Goal: Use online tool/utility

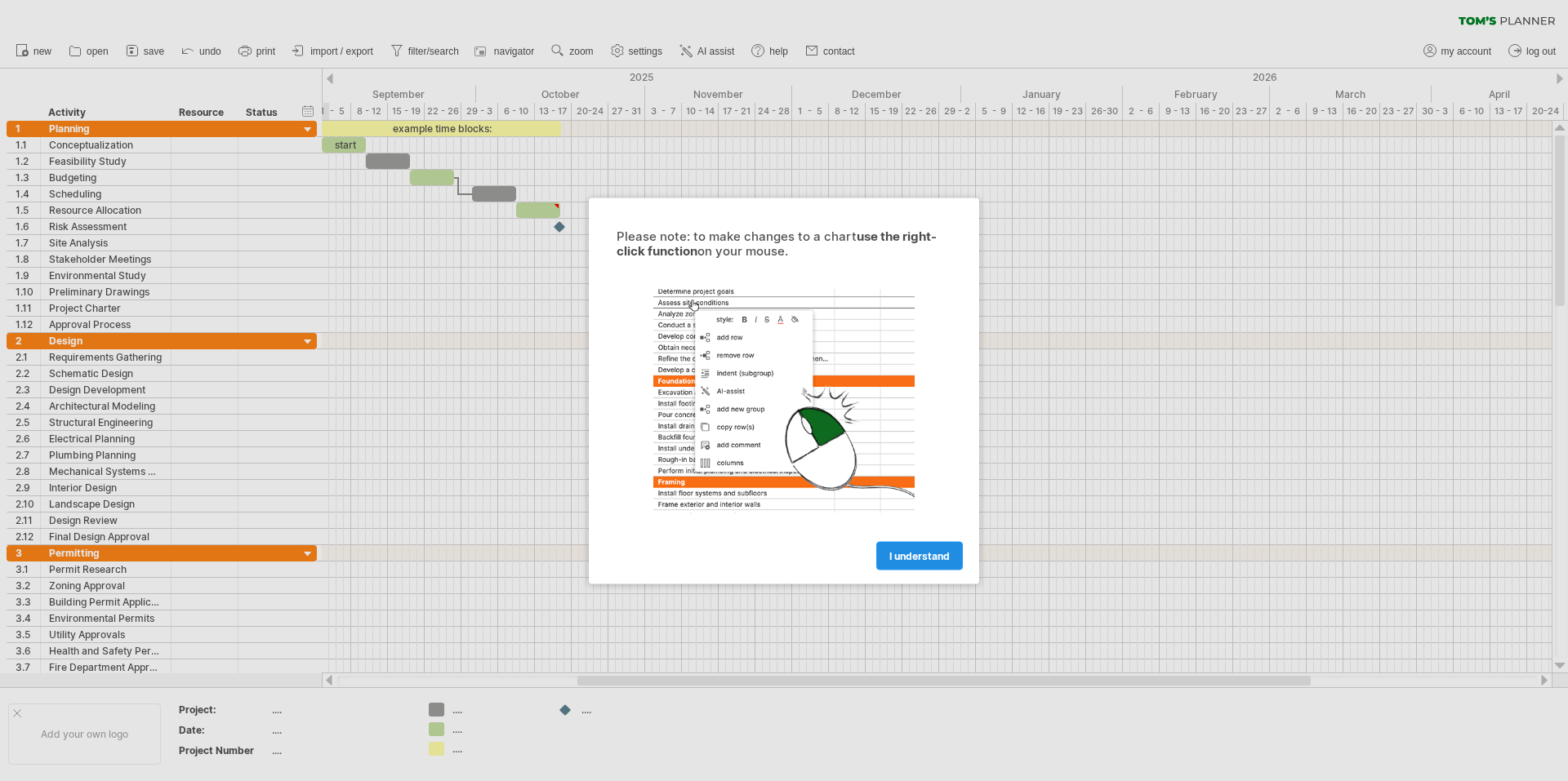
click at [919, 564] on link "I understand" at bounding box center [919, 555] width 86 height 28
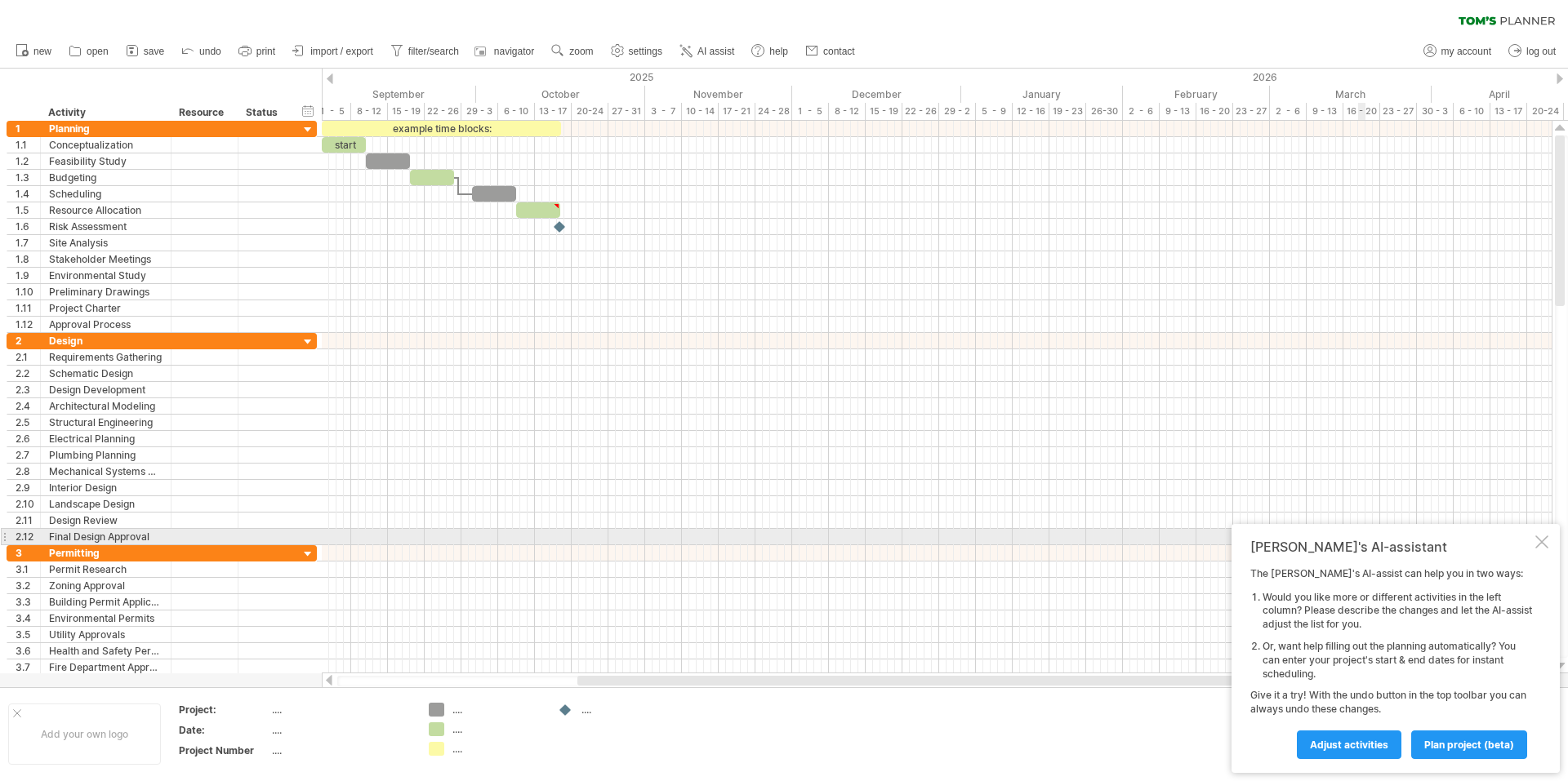
click at [1548, 539] on div "[PERSON_NAME]'s AI-assistant The [PERSON_NAME]'s AI-assist can help you in two …" at bounding box center [1395, 649] width 328 height 249
click at [1542, 545] on div at bounding box center [1542, 541] width 13 height 13
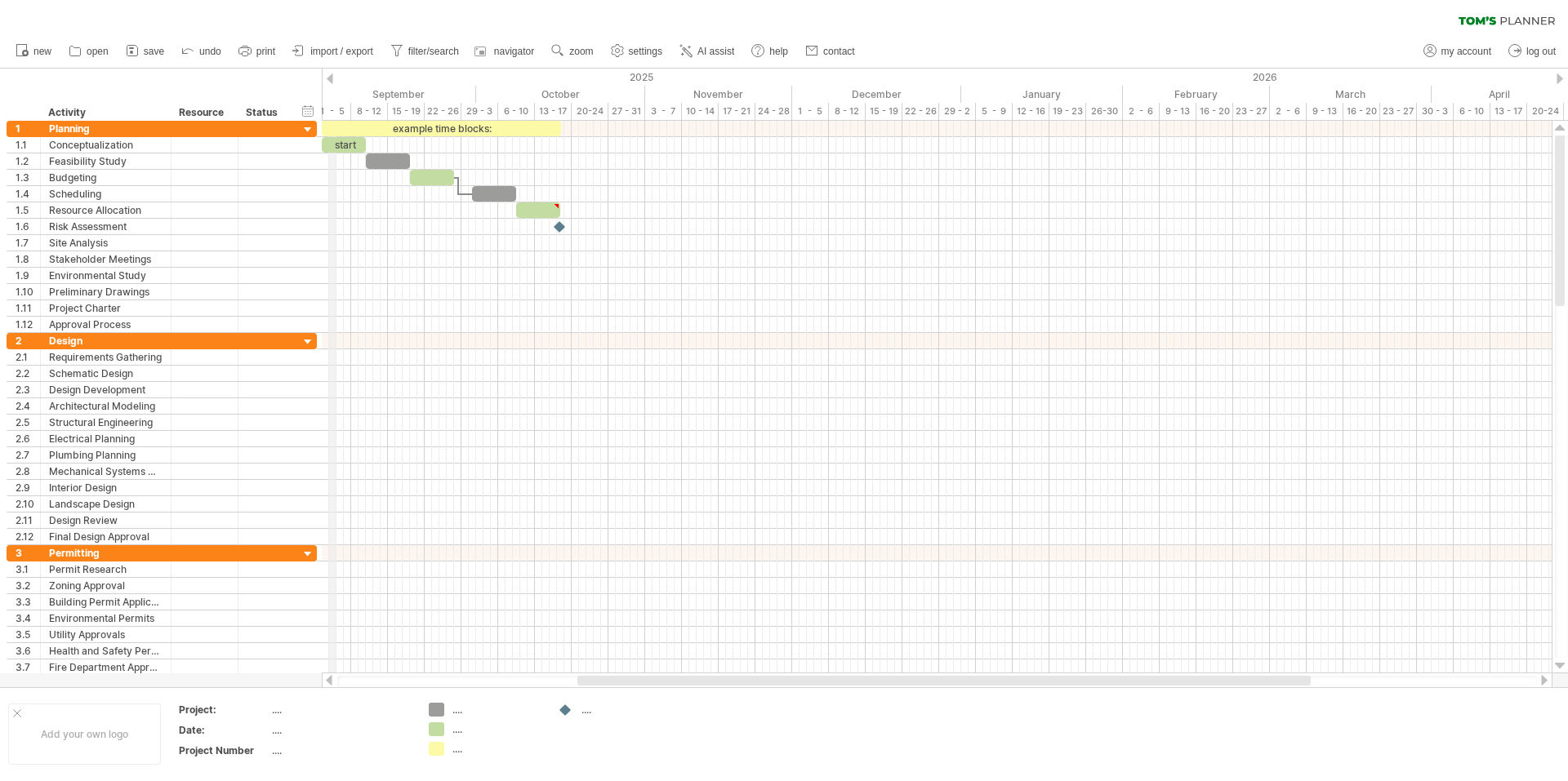
click at [336, 107] on div "1 - 5" at bounding box center [332, 111] width 37 height 17
click at [341, 107] on div "1 - 5" at bounding box center [332, 111] width 37 height 17
click at [396, 90] on div "September" at bounding box center [395, 94] width 161 height 17
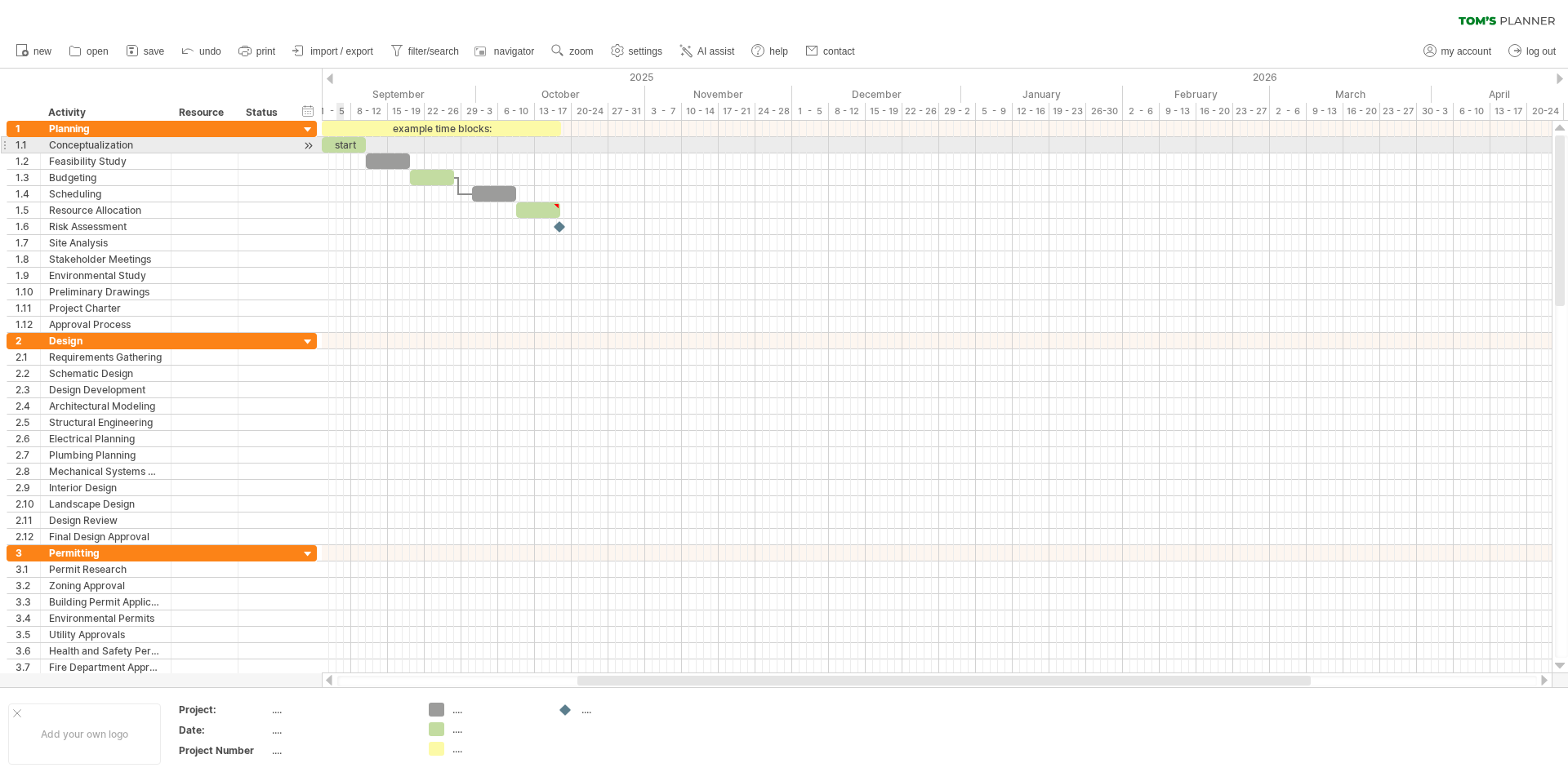
click at [342, 145] on div "start" at bounding box center [344, 145] width 44 height 15
click at [342, 145] on div "*****" at bounding box center [344, 145] width 44 height 15
click at [348, 146] on div "*****" at bounding box center [344, 145] width 44 height 15
click at [364, 141] on span at bounding box center [366, 145] width 7 height 15
drag, startPoint x: 364, startPoint y: 141, endPoint x: 354, endPoint y: 143, distance: 10.2
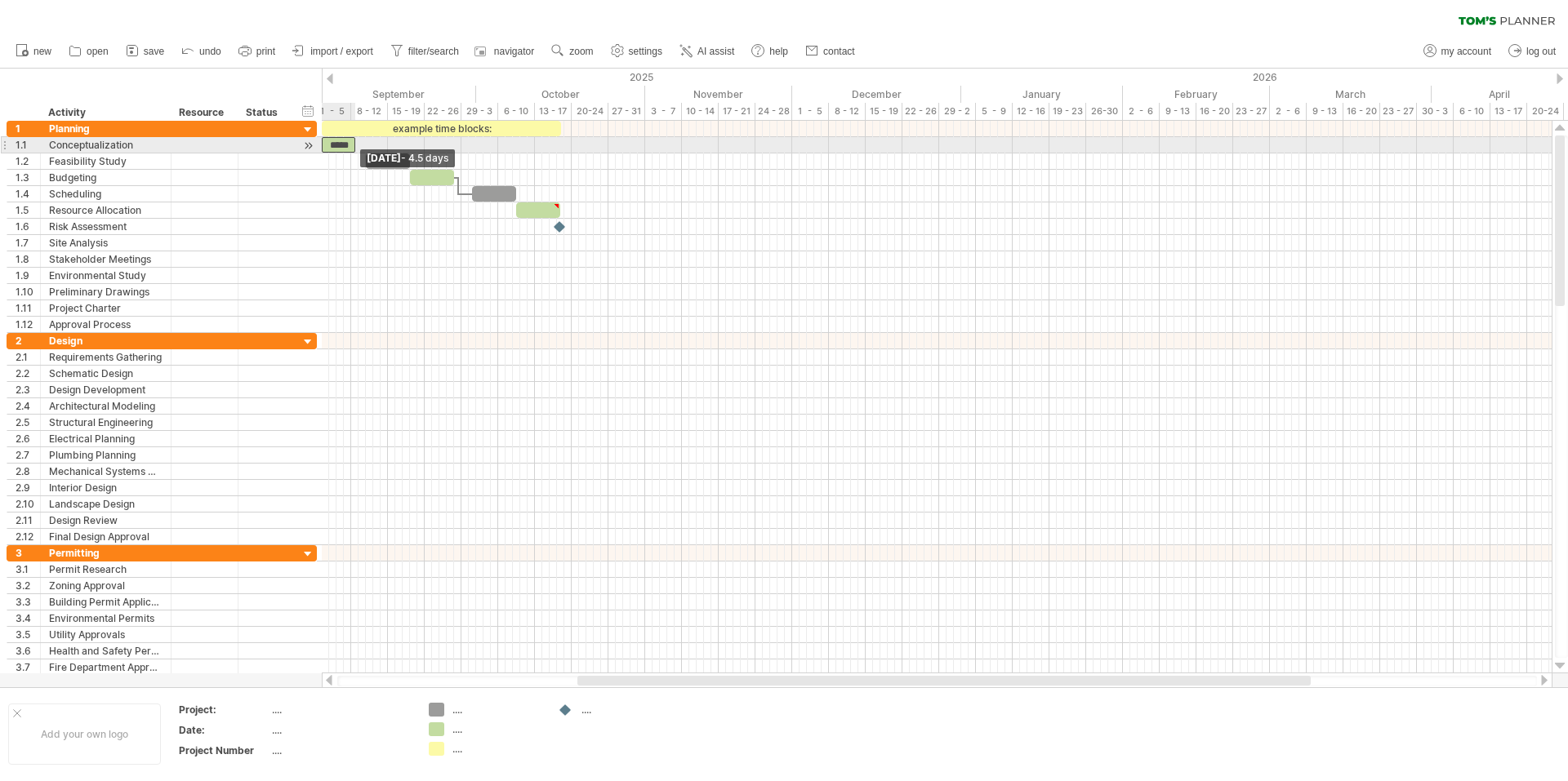
click at [354, 143] on span at bounding box center [355, 145] width 7 height 15
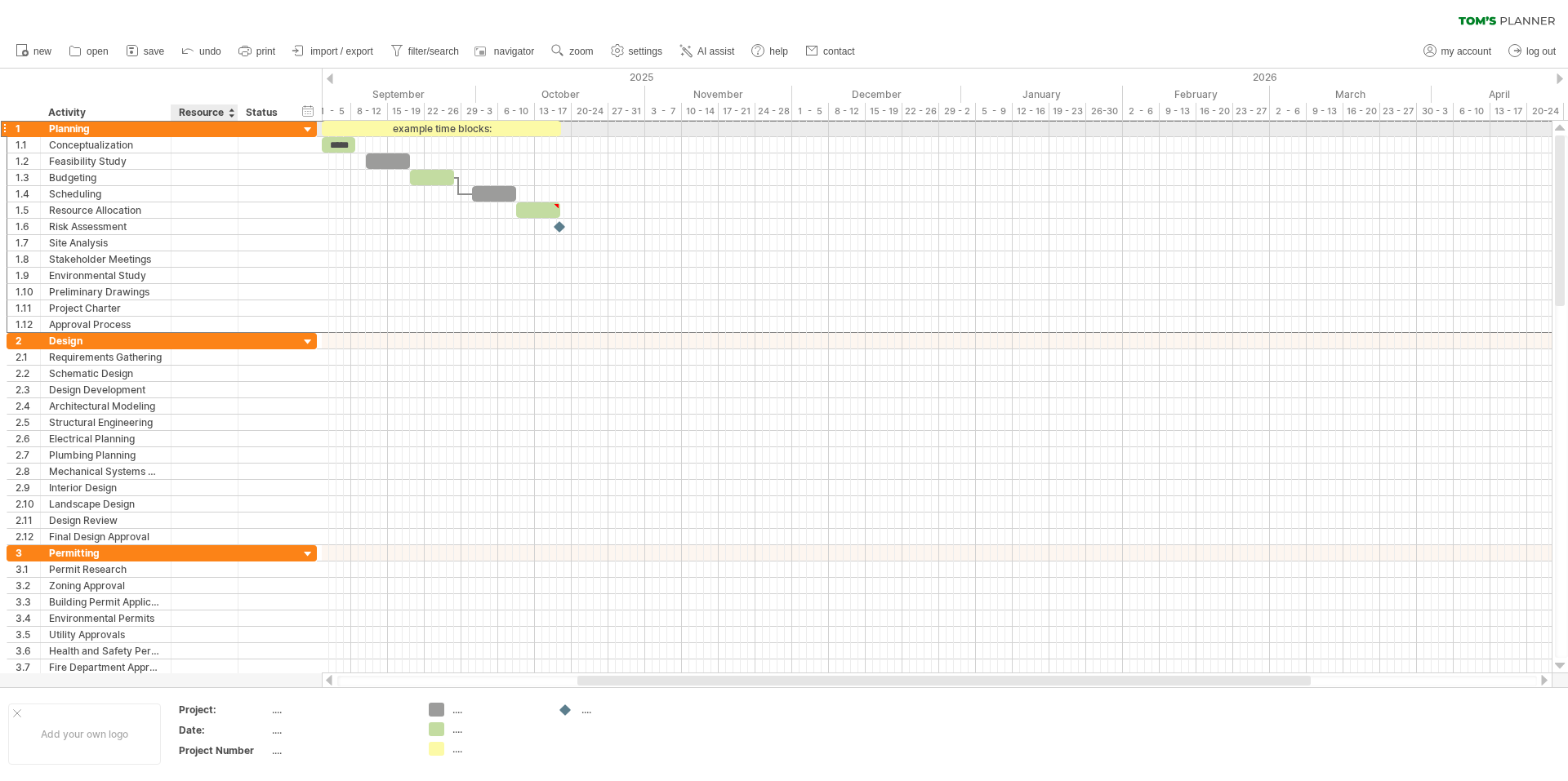
click at [227, 127] on div at bounding box center [204, 129] width 50 height 15
click at [312, 126] on div at bounding box center [308, 130] width 15 height 15
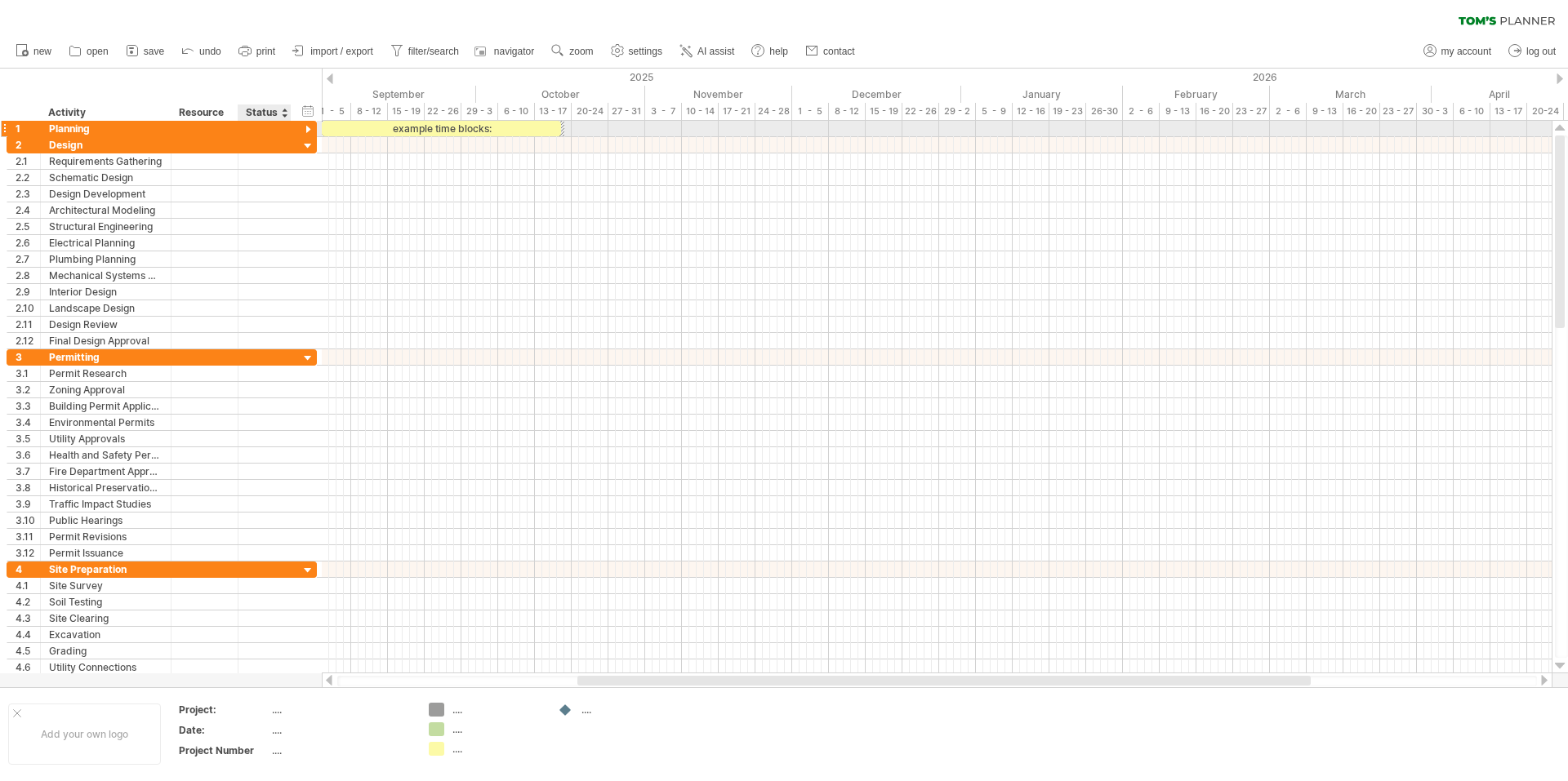
click at [312, 126] on div at bounding box center [308, 130] width 15 height 15
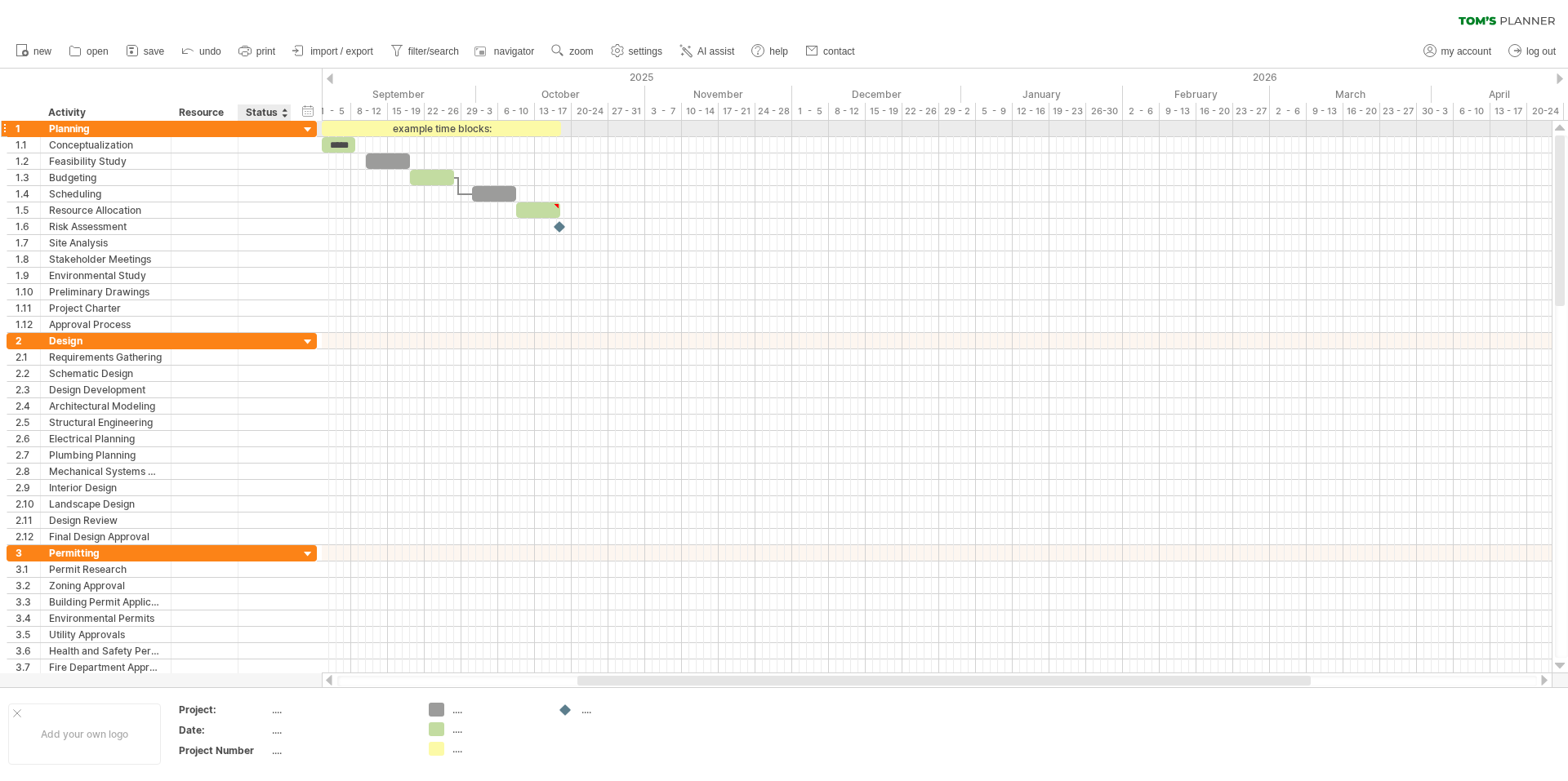
click at [312, 126] on div at bounding box center [308, 130] width 15 height 15
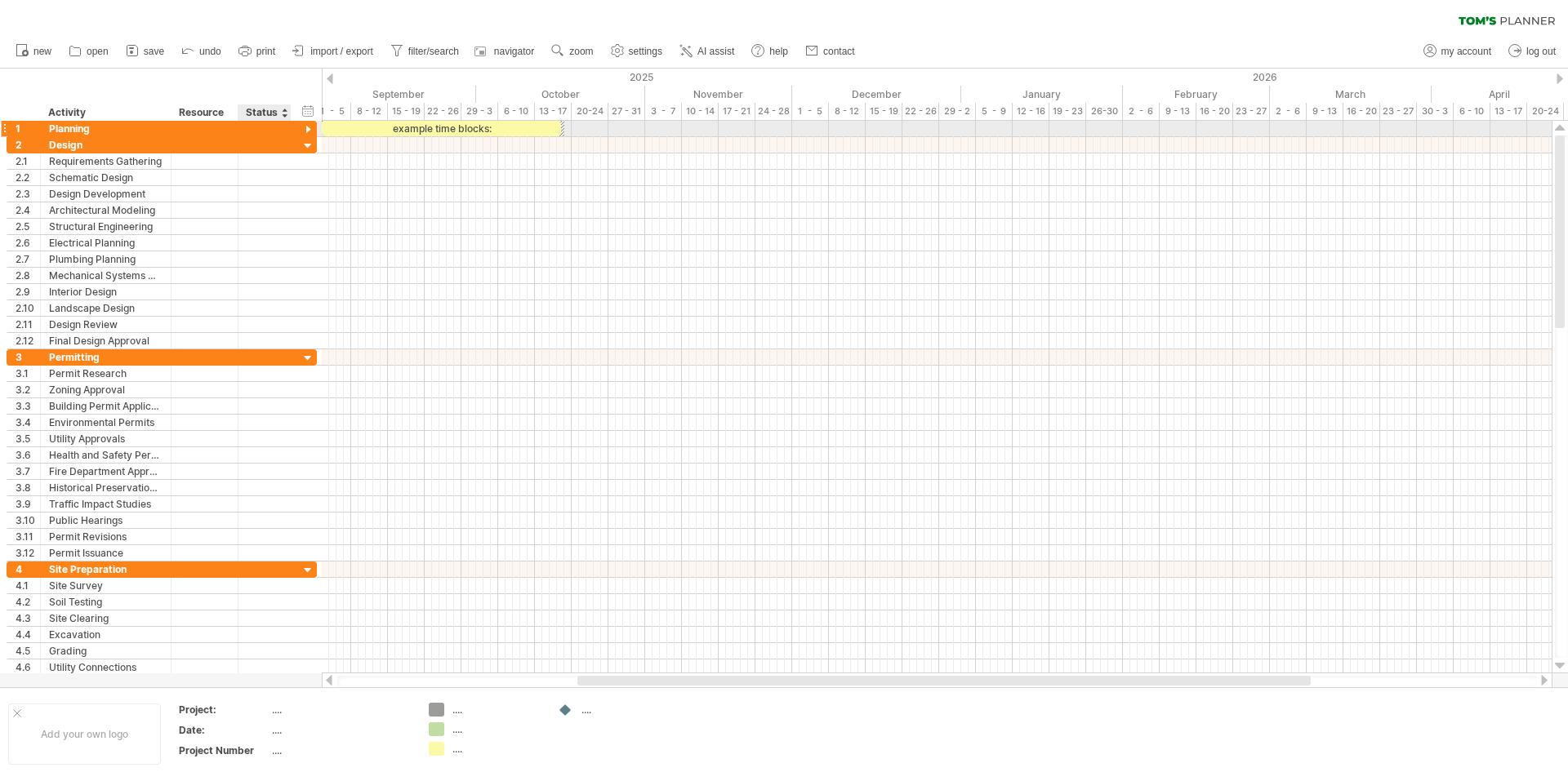
click at [312, 126] on div at bounding box center [308, 130] width 15 height 15
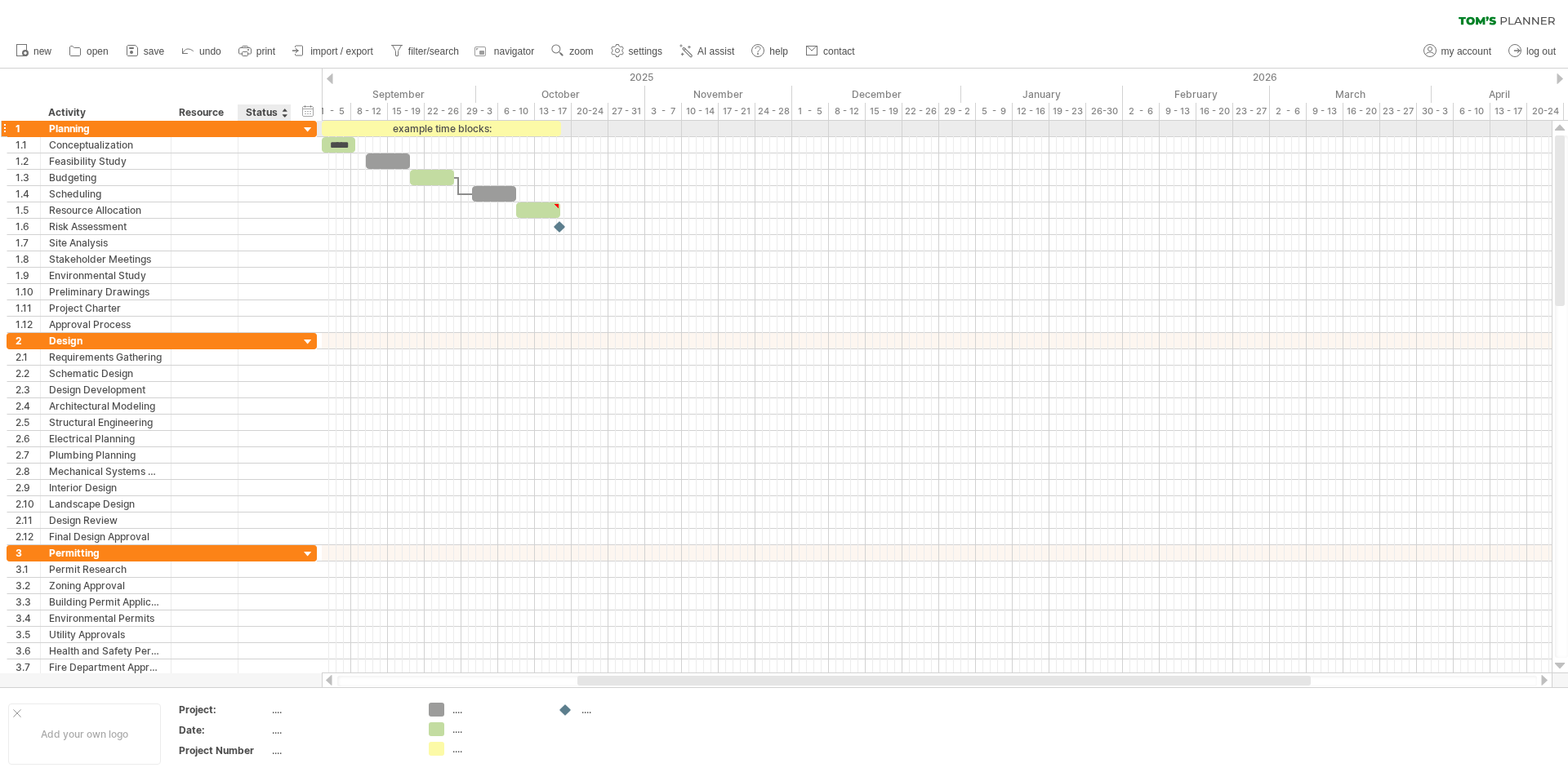
click at [312, 126] on div at bounding box center [308, 130] width 15 height 15
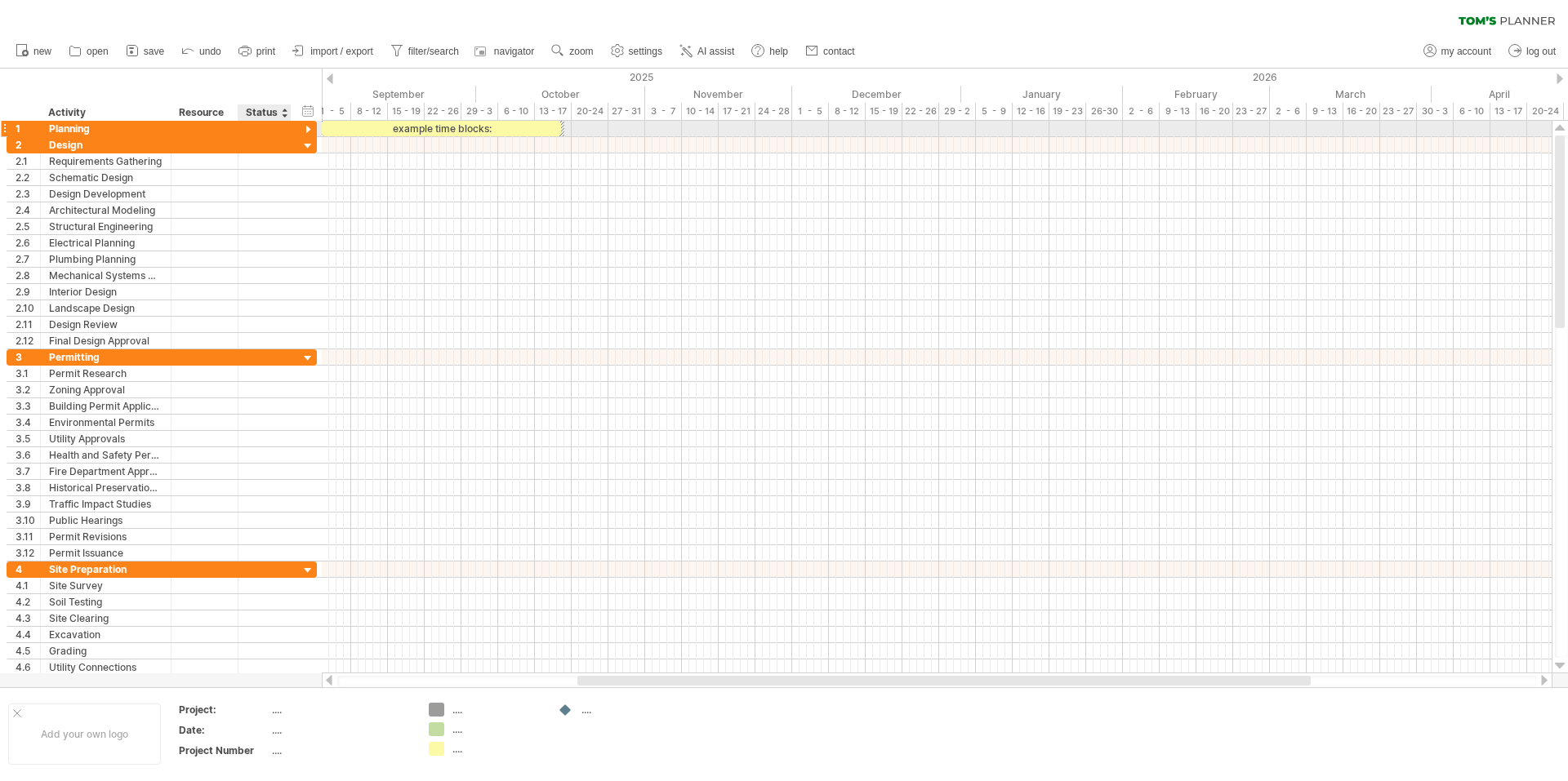
click at [312, 126] on div at bounding box center [308, 130] width 15 height 15
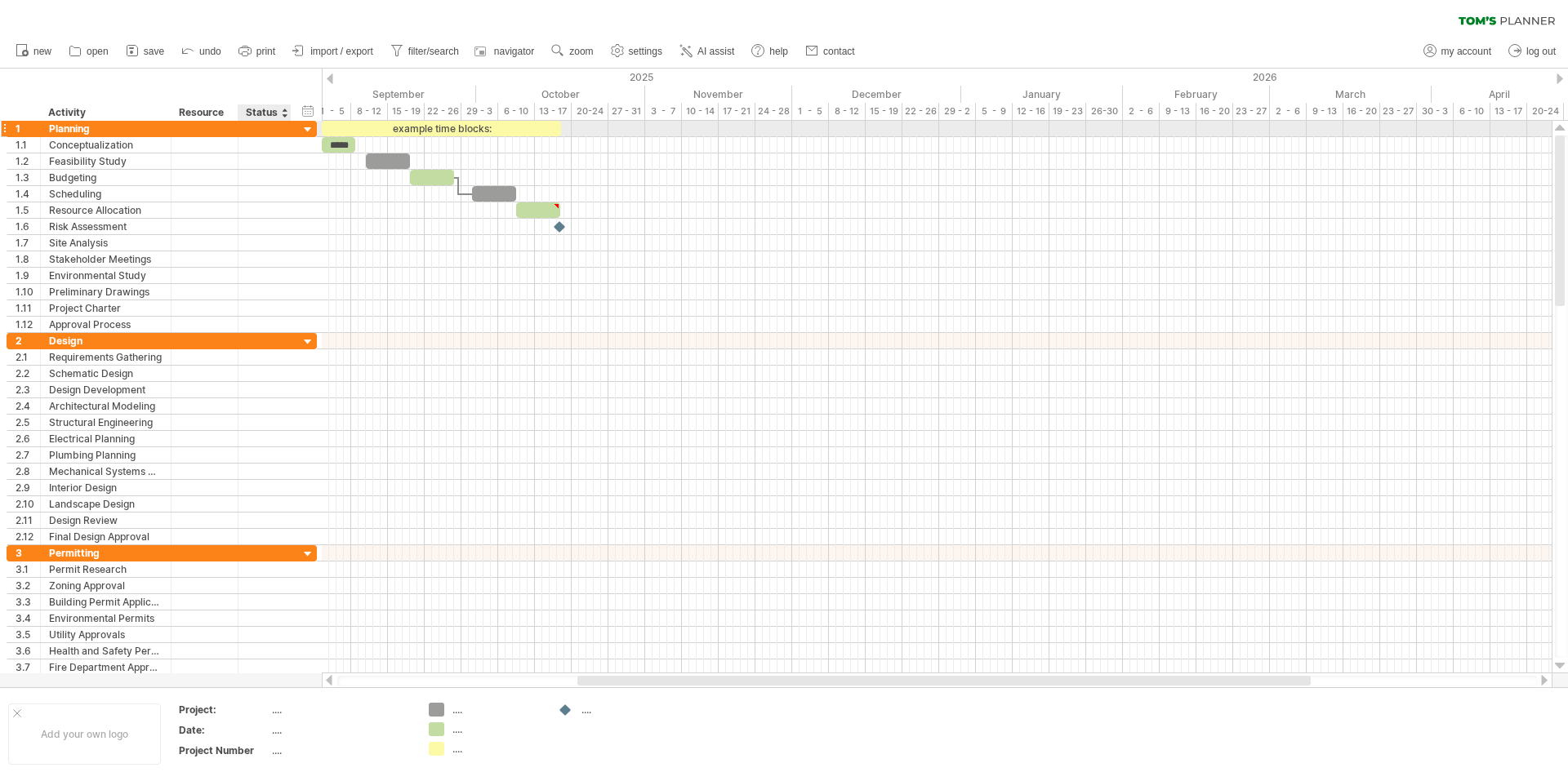
click at [308, 126] on div at bounding box center [308, 130] width 15 height 15
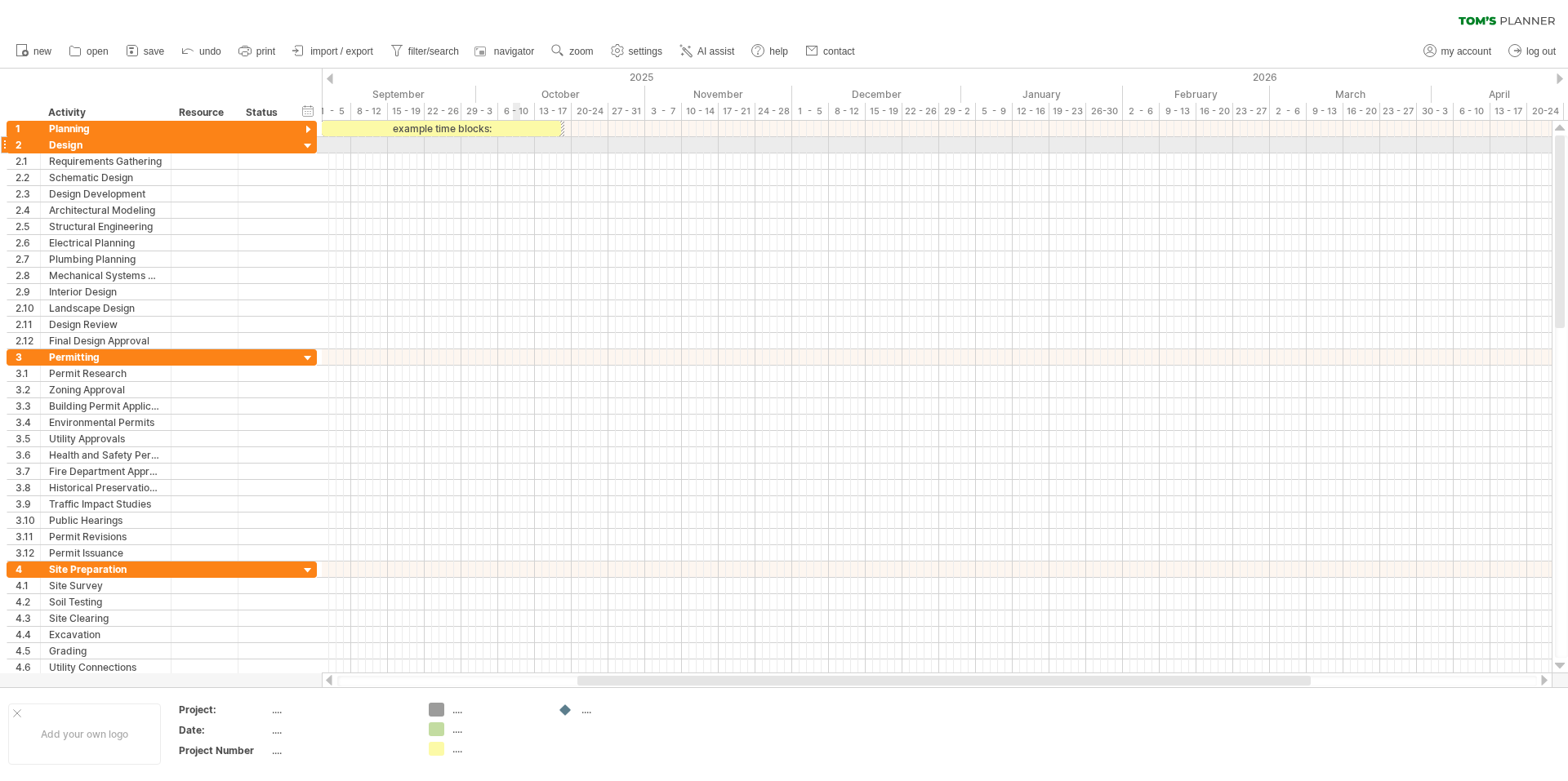
click at [513, 149] on div at bounding box center [937, 145] width 1230 height 16
click at [458, 154] on div at bounding box center [937, 161] width 1230 height 16
click at [325, 124] on span at bounding box center [322, 129] width 7 height 15
click at [269, 140] on div at bounding box center [265, 145] width 36 height 15
click at [309, 127] on div at bounding box center [308, 130] width 15 height 15
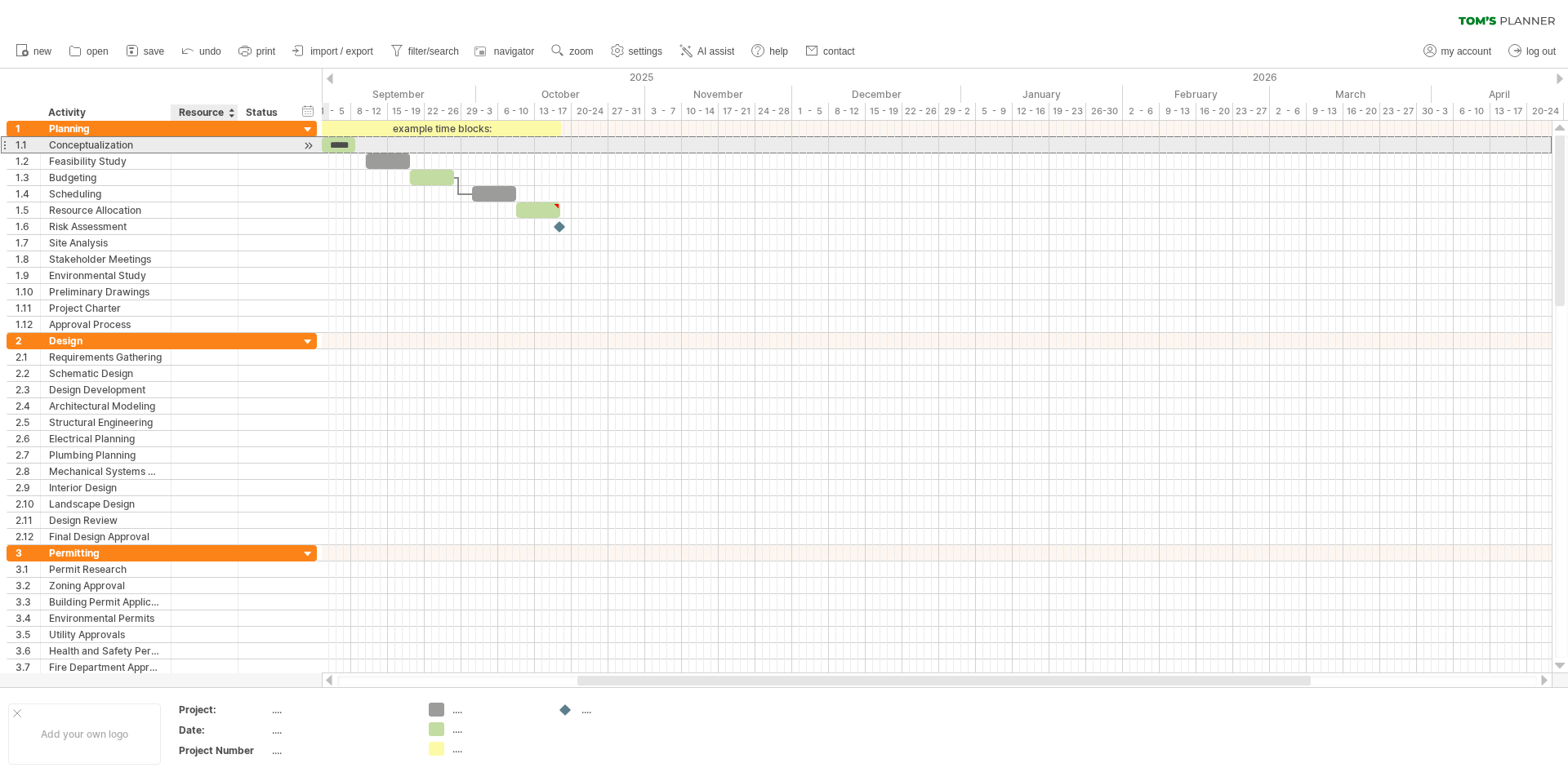
drag, startPoint x: 225, startPoint y: 149, endPoint x: 216, endPoint y: 150, distance: 9.1
click at [225, 149] on div at bounding box center [204, 145] width 50 height 15
click at [146, 148] on div "Conceptualization" at bounding box center [105, 145] width 114 height 15
click at [330, 145] on div "*****" at bounding box center [338, 145] width 33 height 15
click at [339, 145] on div "*****" at bounding box center [338, 145] width 33 height 15
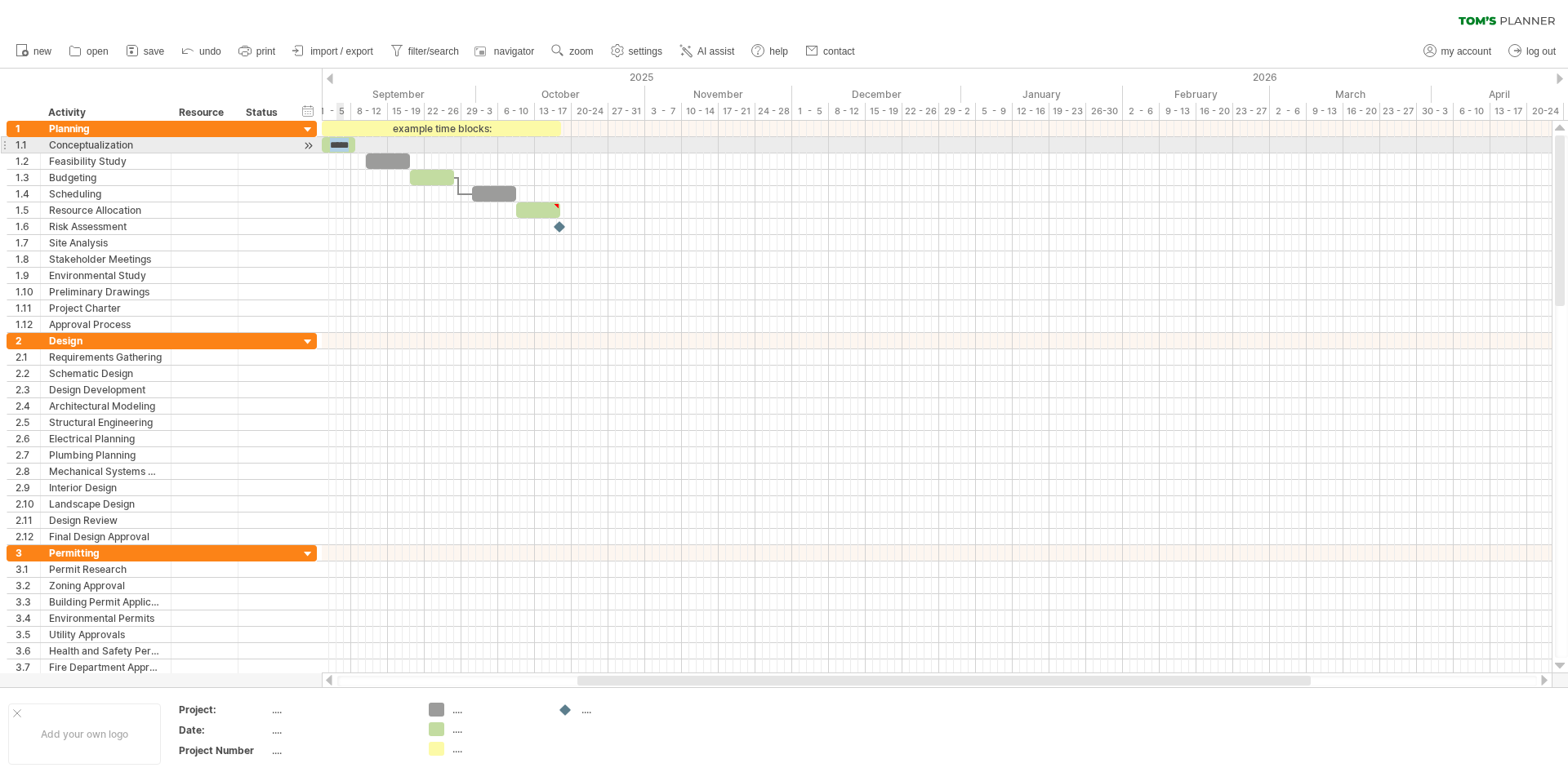
drag, startPoint x: 340, startPoint y: 145, endPoint x: 385, endPoint y: 133, distance: 46.6
click at [341, 144] on div "*****" at bounding box center [338, 145] width 33 height 15
click at [420, 152] on div at bounding box center [937, 145] width 1230 height 16
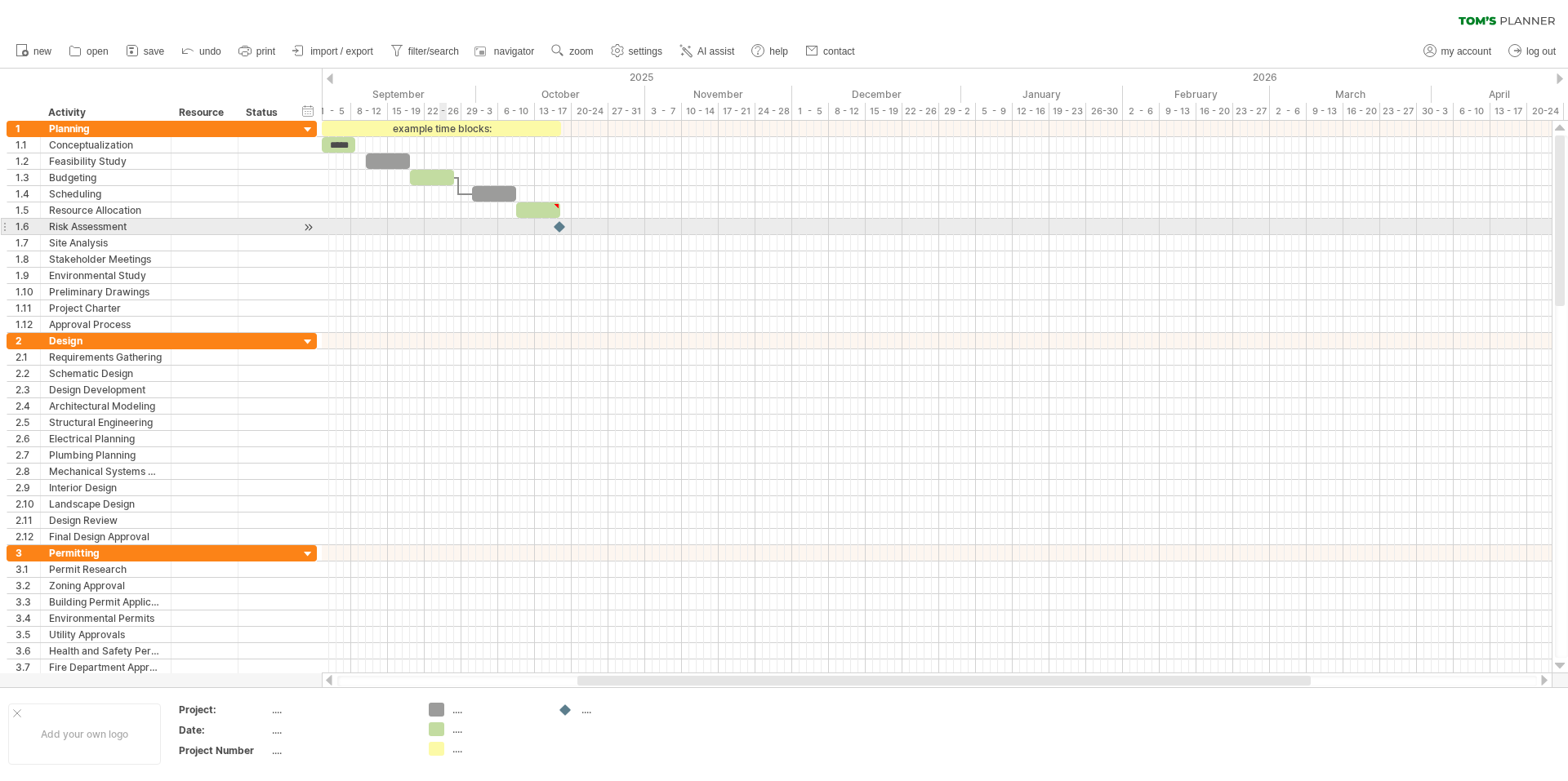
click at [447, 236] on div at bounding box center [937, 242] width 1230 height 16
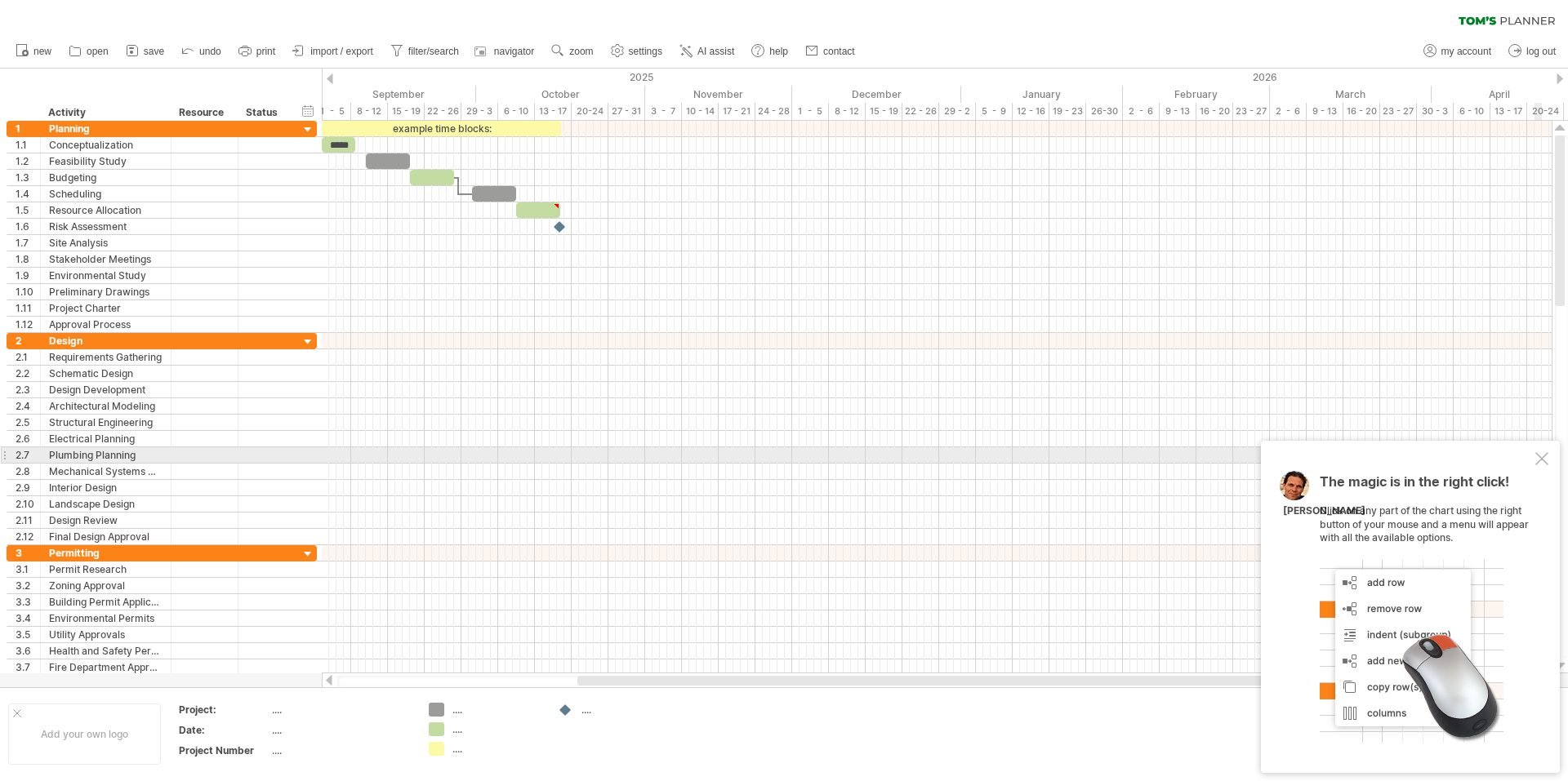
click at [1535, 457] on div "The magic is in the right click! Click on any part of the chart using the right…" at bounding box center [1410, 606] width 299 height 332
click at [1547, 458] on div at bounding box center [1542, 458] width 13 height 13
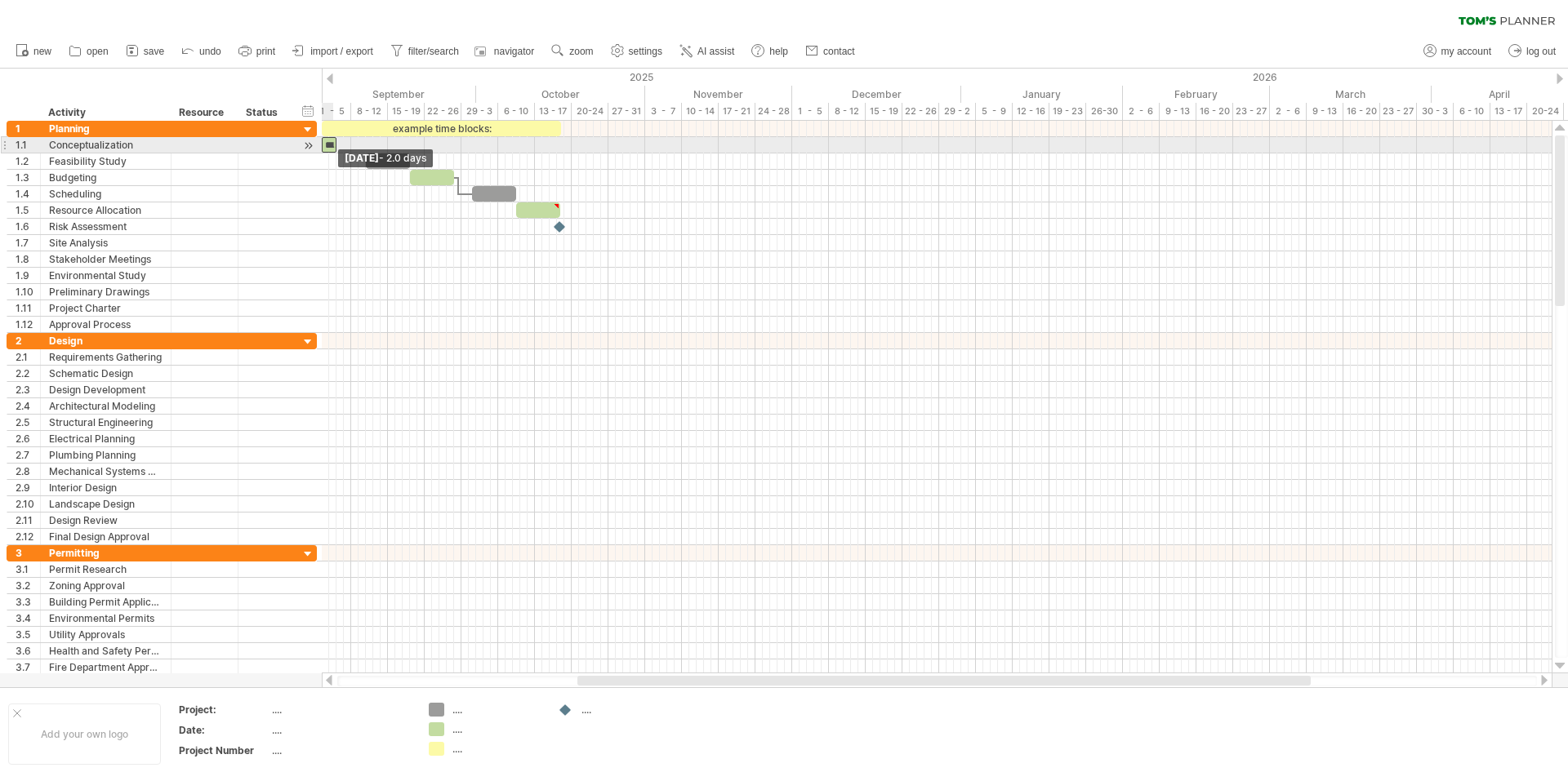
drag, startPoint x: 354, startPoint y: 142, endPoint x: 333, endPoint y: 142, distance: 21.0
click at [333, 142] on span at bounding box center [336, 145] width 7 height 15
